Goal: Task Accomplishment & Management: Manage account settings

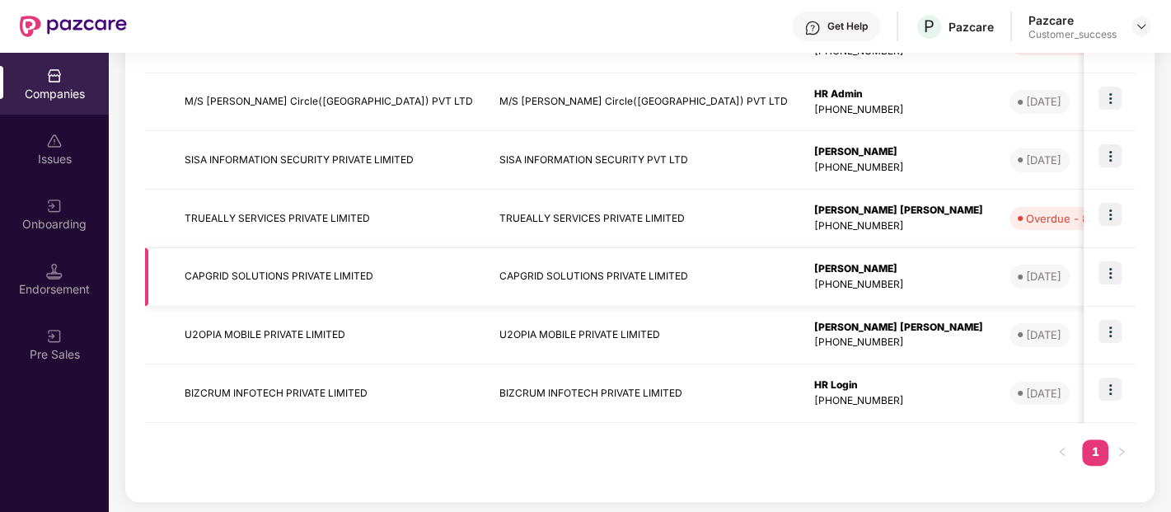
scroll to position [292, 0]
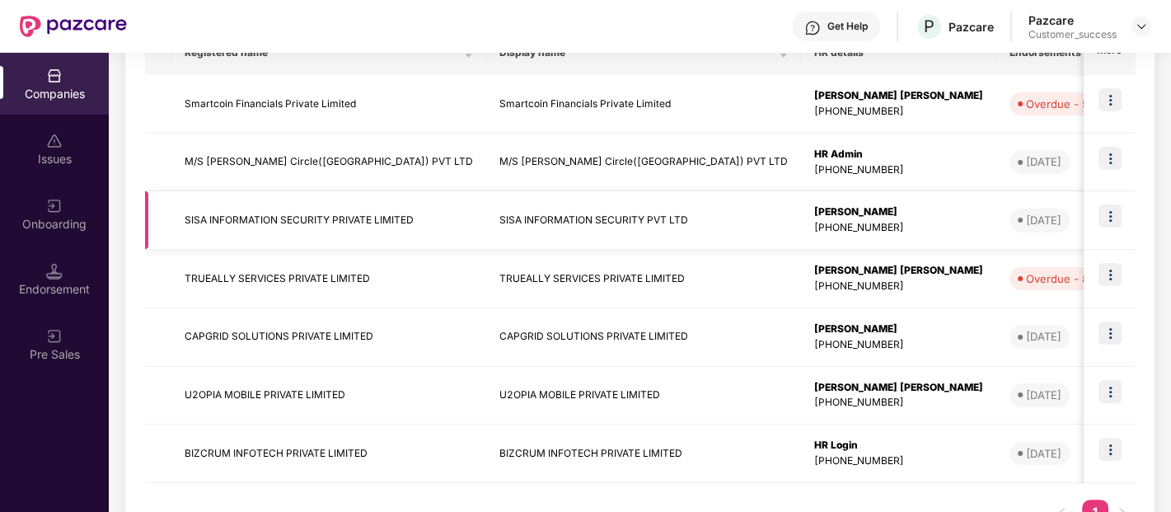
click at [1109, 213] on img at bounding box center [1109, 215] width 23 height 23
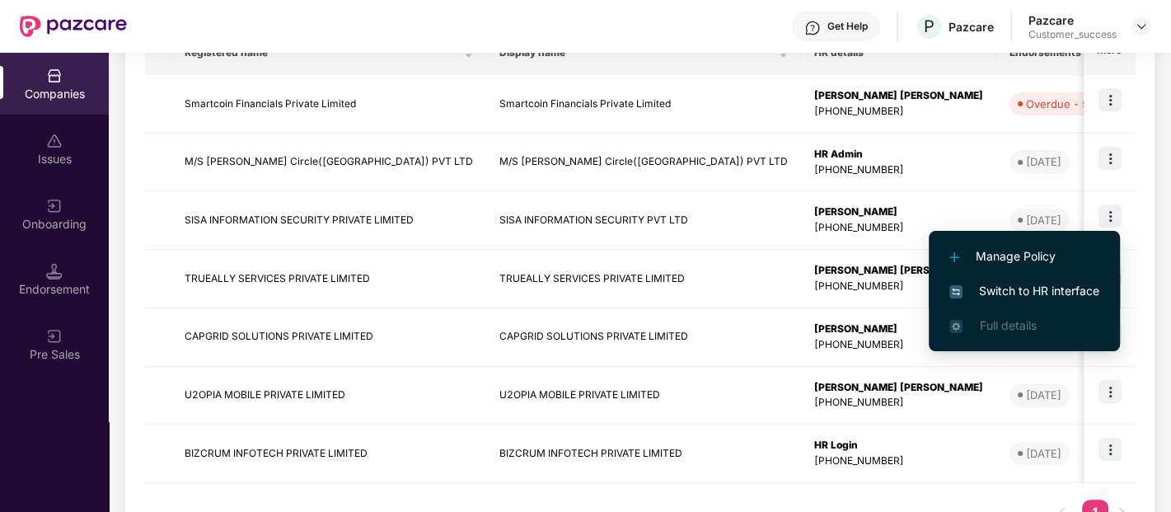
click at [1016, 295] on span "Switch to HR interface" at bounding box center [1024, 291] width 150 height 18
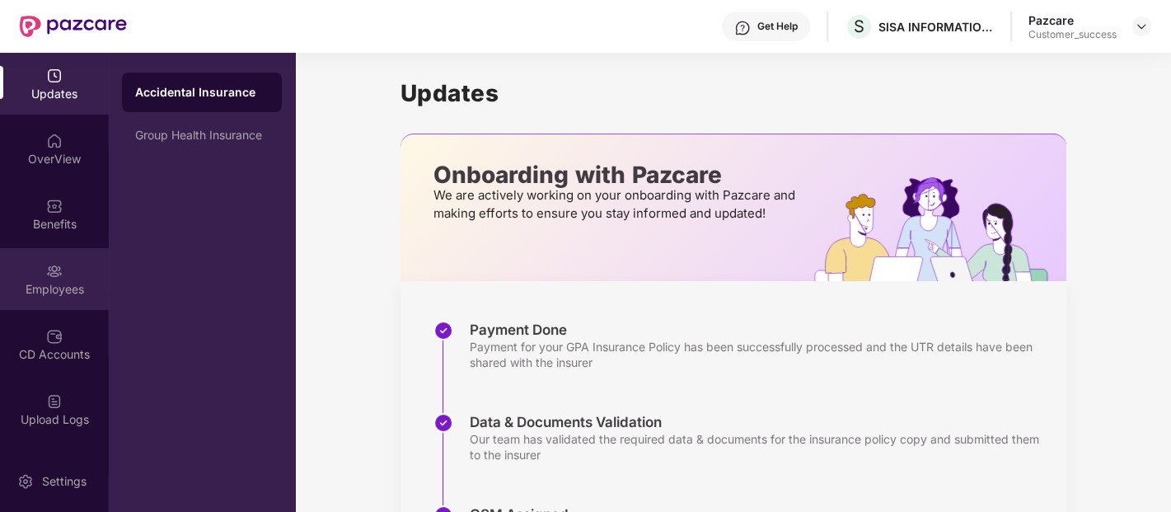
click at [54, 281] on div "Employees" at bounding box center [54, 289] width 109 height 16
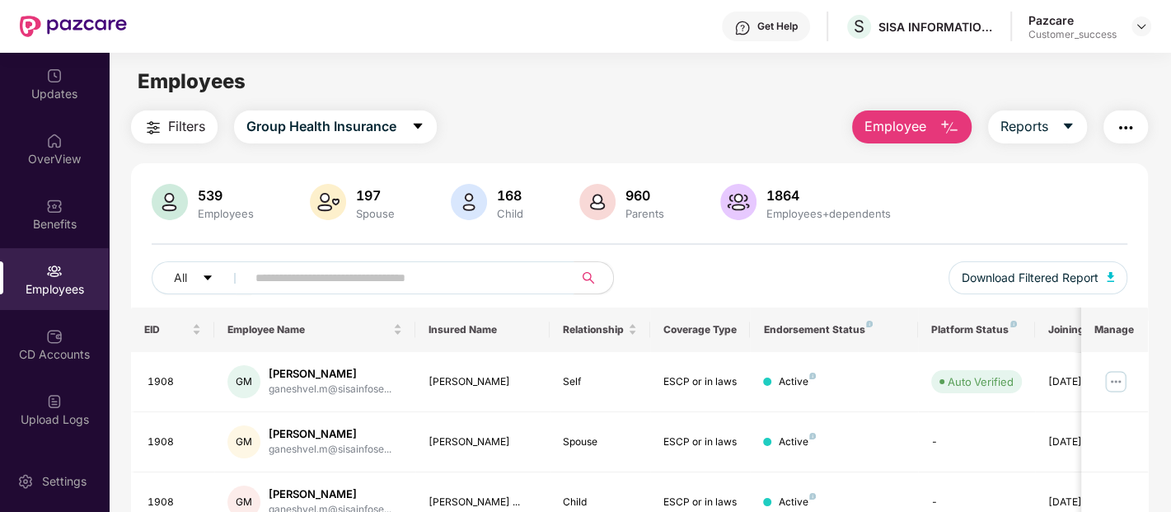
click at [358, 267] on input "text" at bounding box center [403, 277] width 296 height 25
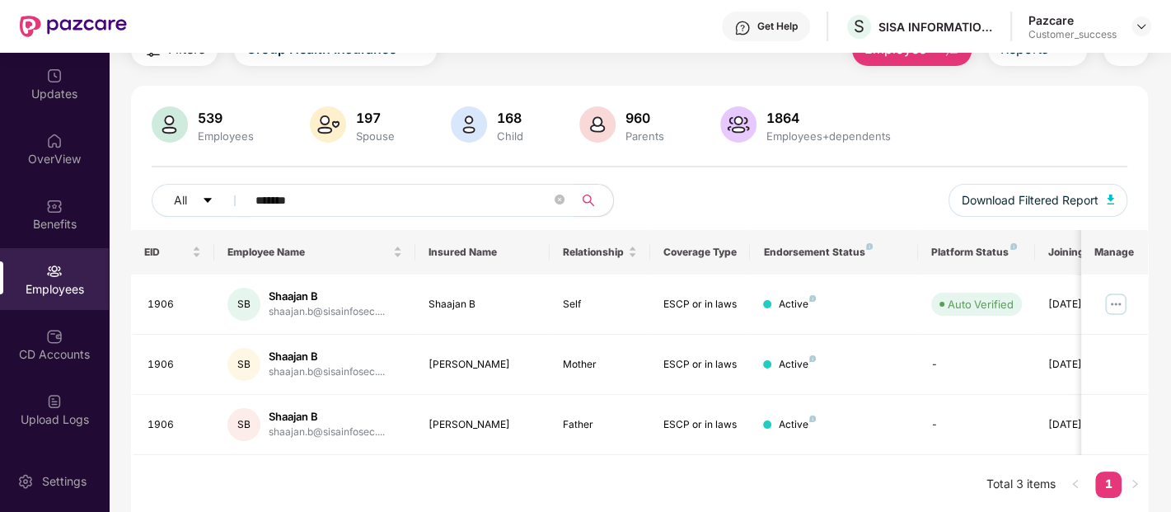
scroll to position [77, 0]
type input "*******"
click at [1122, 307] on img at bounding box center [1115, 304] width 26 height 26
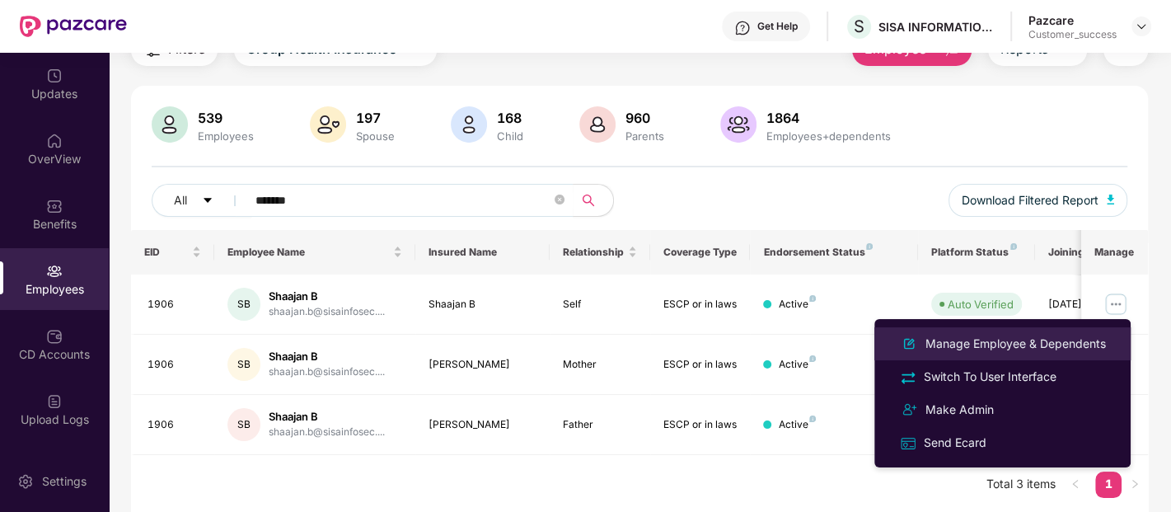
click at [1013, 347] on div "Manage Employee & Dependents" at bounding box center [1015, 344] width 187 height 18
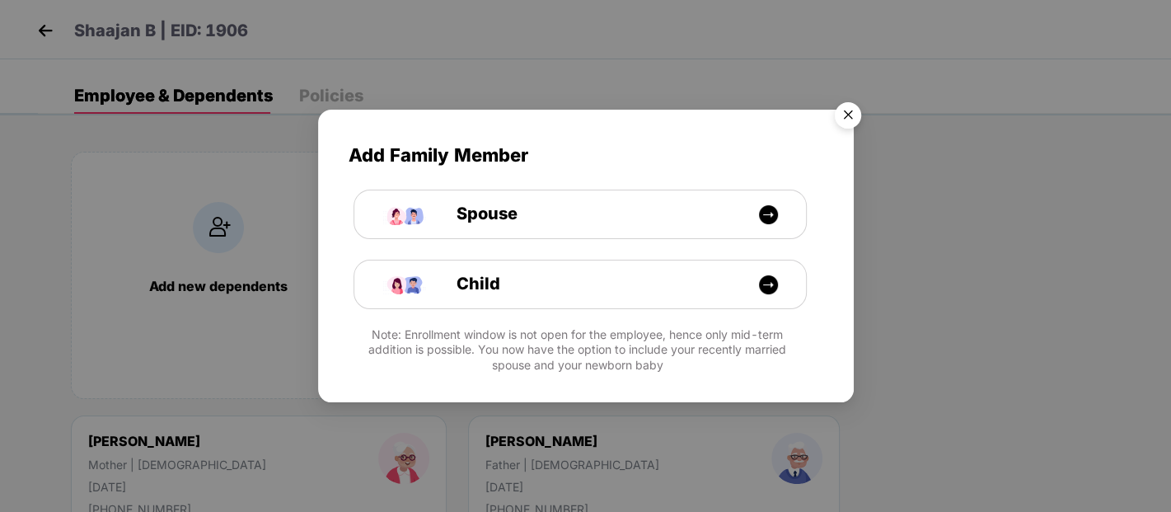
click at [836, 124] on img "Close" at bounding box center [848, 118] width 46 height 46
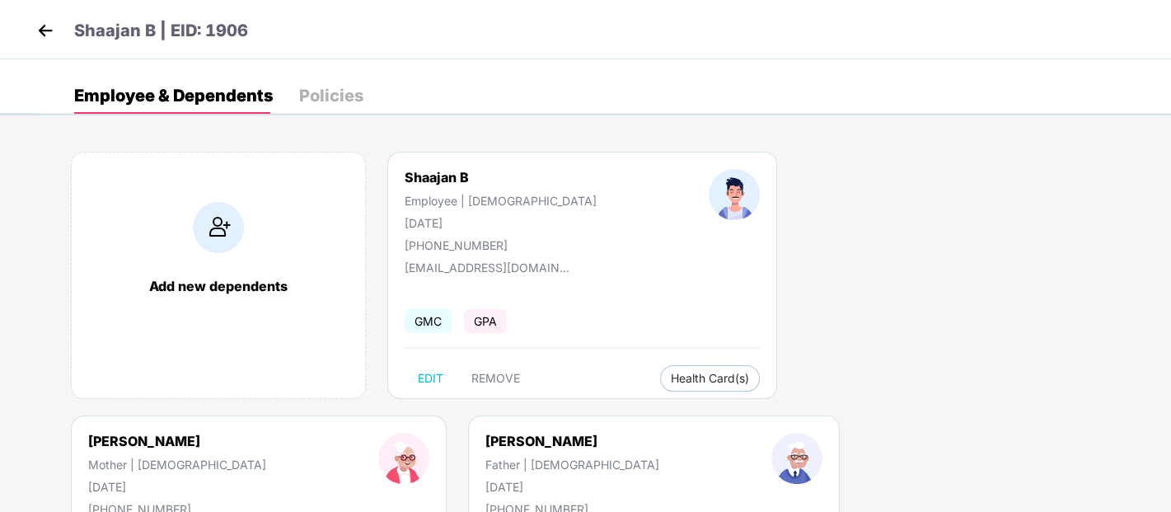
click at [49, 35] on img at bounding box center [45, 30] width 25 height 25
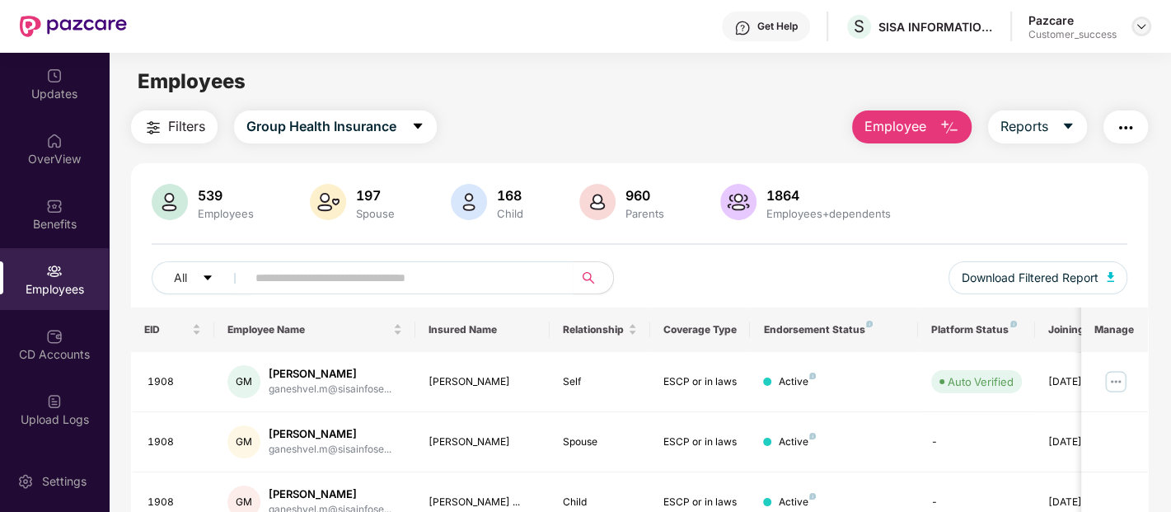
click at [1139, 16] on div at bounding box center [1141, 26] width 20 height 20
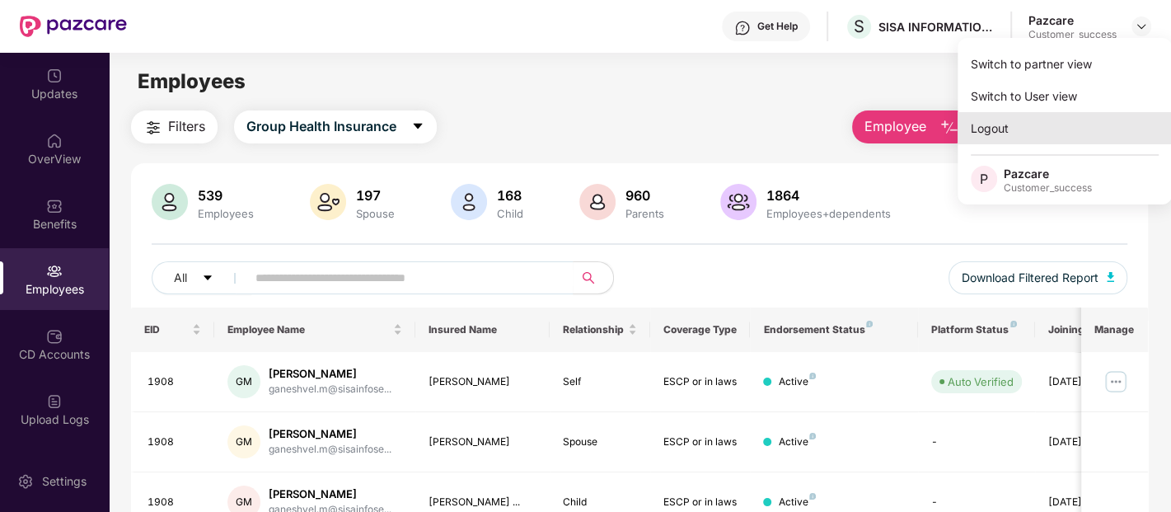
click at [1013, 143] on div "Logout" at bounding box center [1064, 128] width 214 height 32
